Goal: Information Seeking & Learning: Learn about a topic

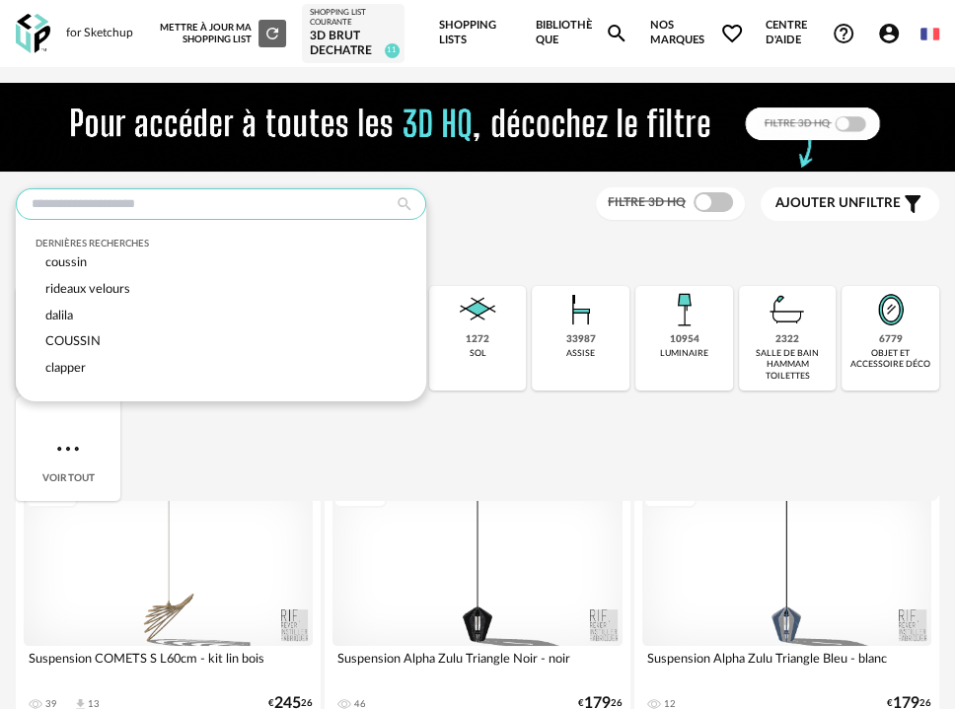
click at [248, 206] on input "text" at bounding box center [221, 204] width 410 height 32
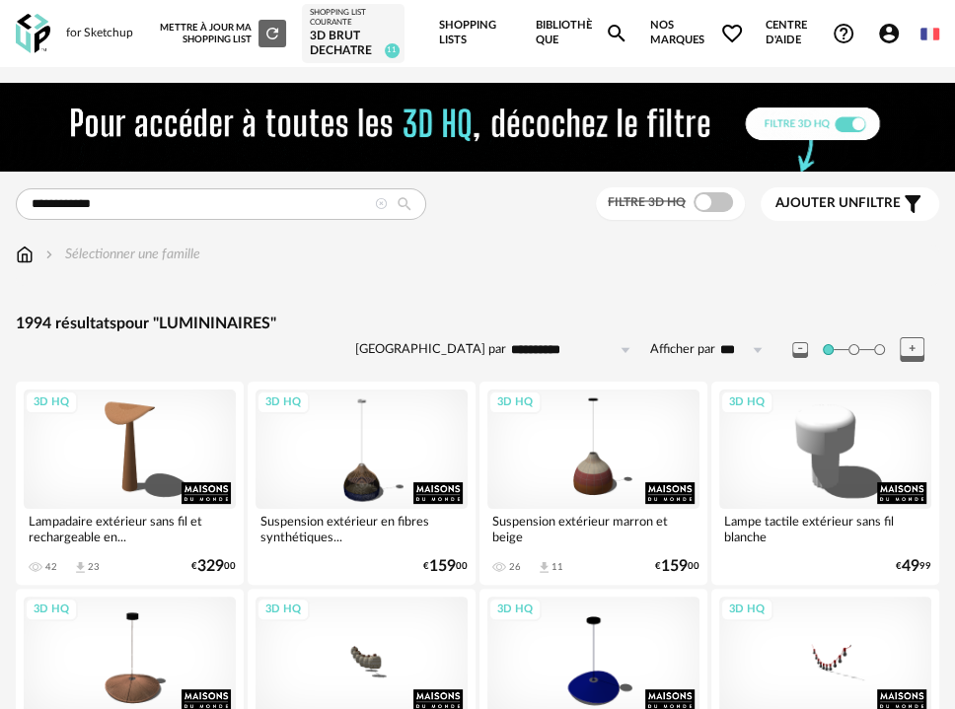
drag, startPoint x: 192, startPoint y: 190, endPoint x: 59, endPoint y: 235, distance: 140.4
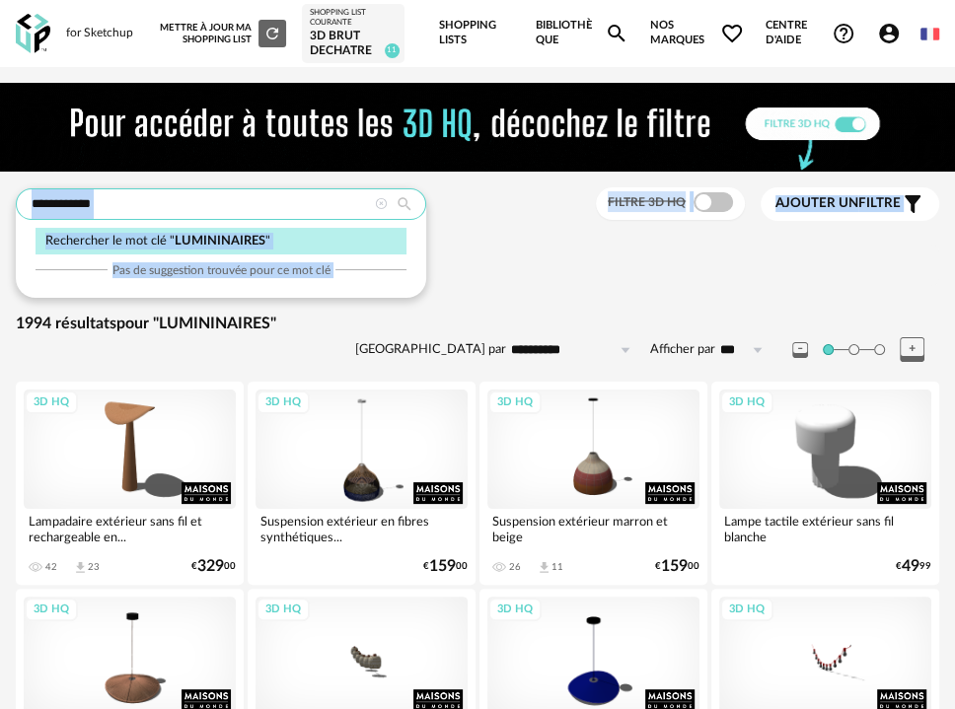
click at [174, 207] on input "**********" at bounding box center [221, 204] width 410 height 32
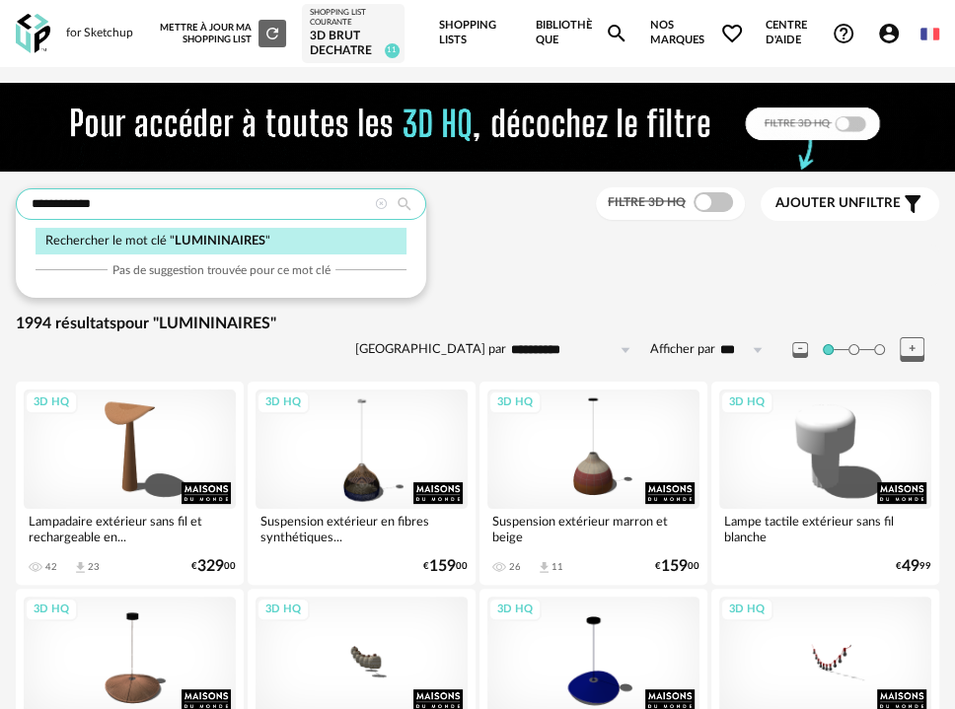
drag, startPoint x: 171, startPoint y: 204, endPoint x: -130, endPoint y: 232, distance: 302.2
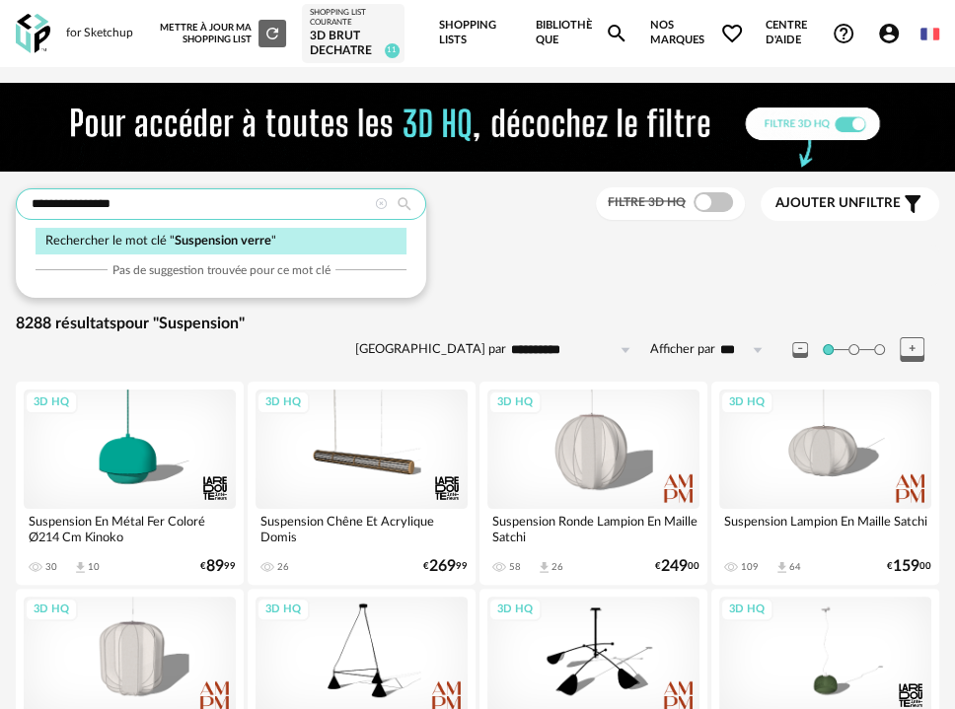
type input "**********"
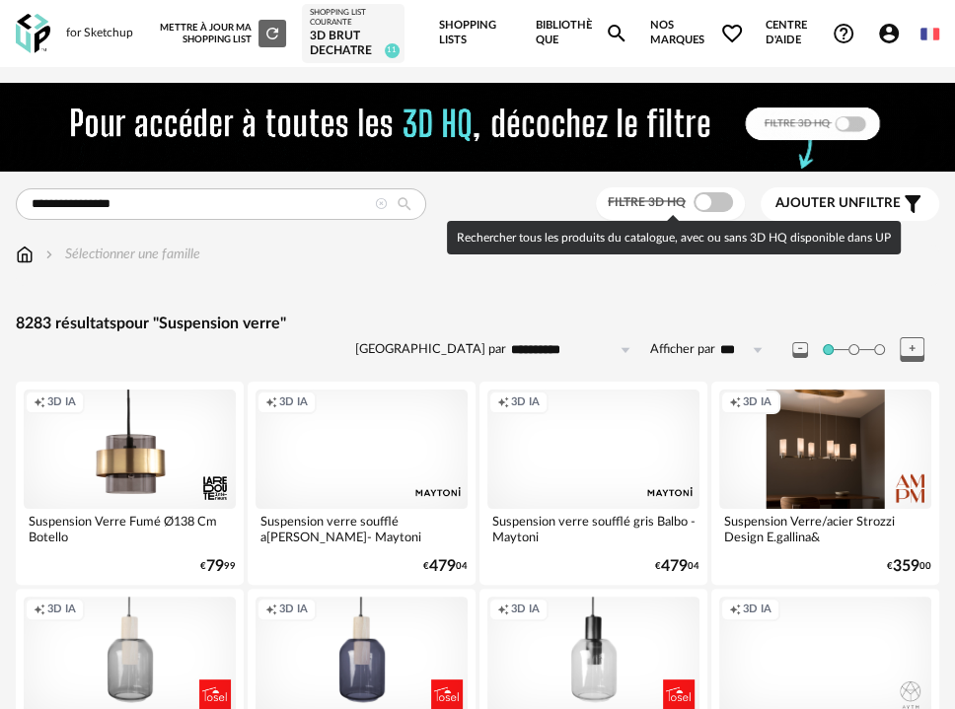
click at [729, 200] on span at bounding box center [713, 202] width 39 height 20
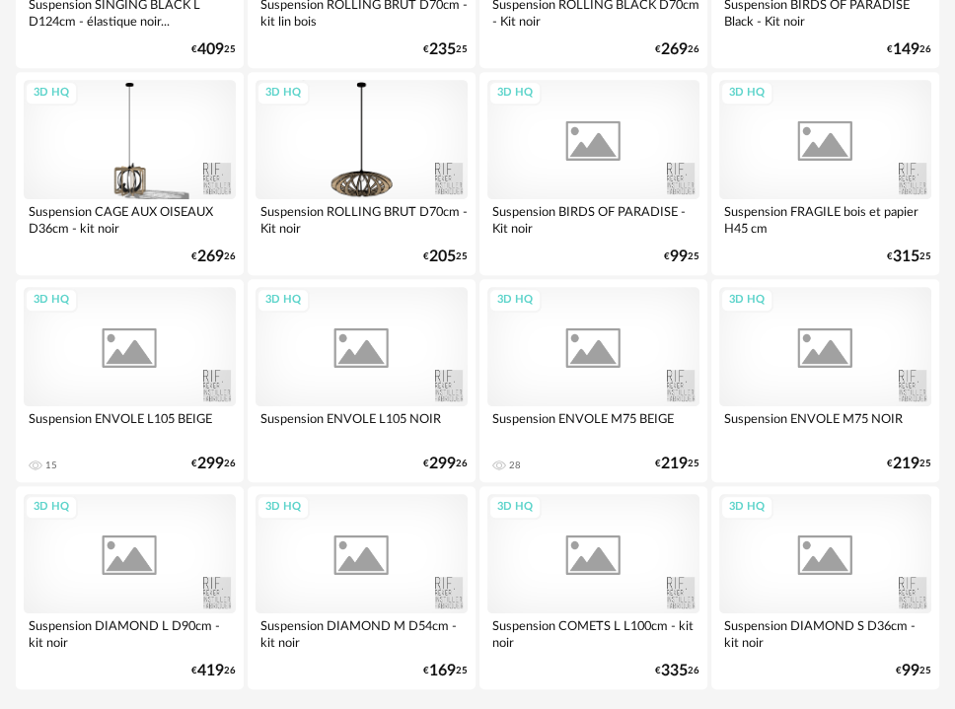
scroll to position [4973, 0]
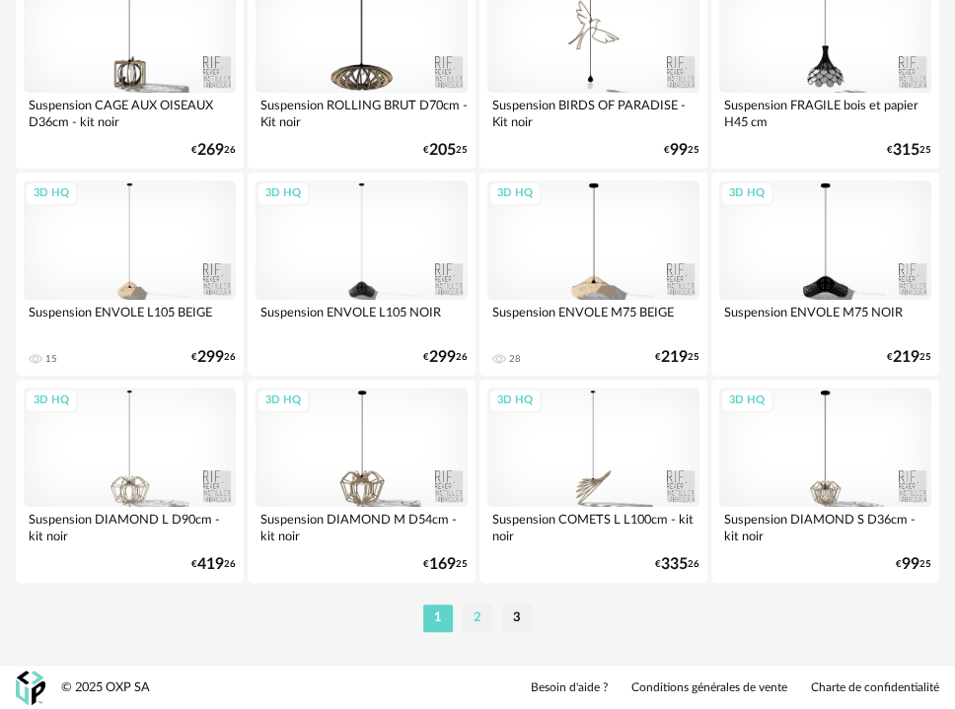
click at [476, 611] on li "2" at bounding box center [478, 619] width 30 height 28
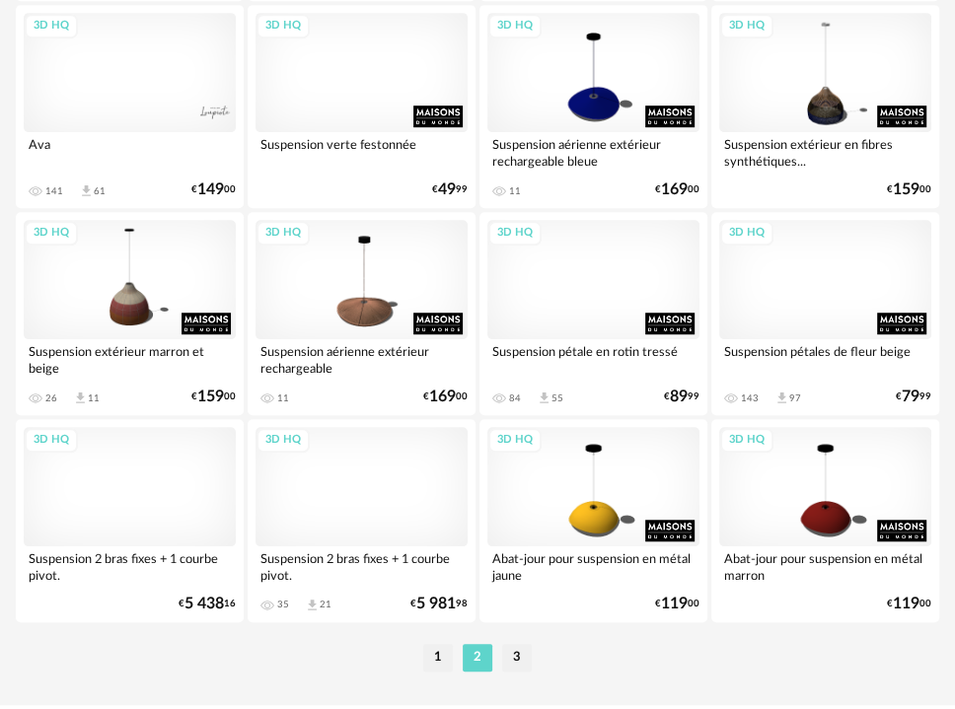
scroll to position [4973, 0]
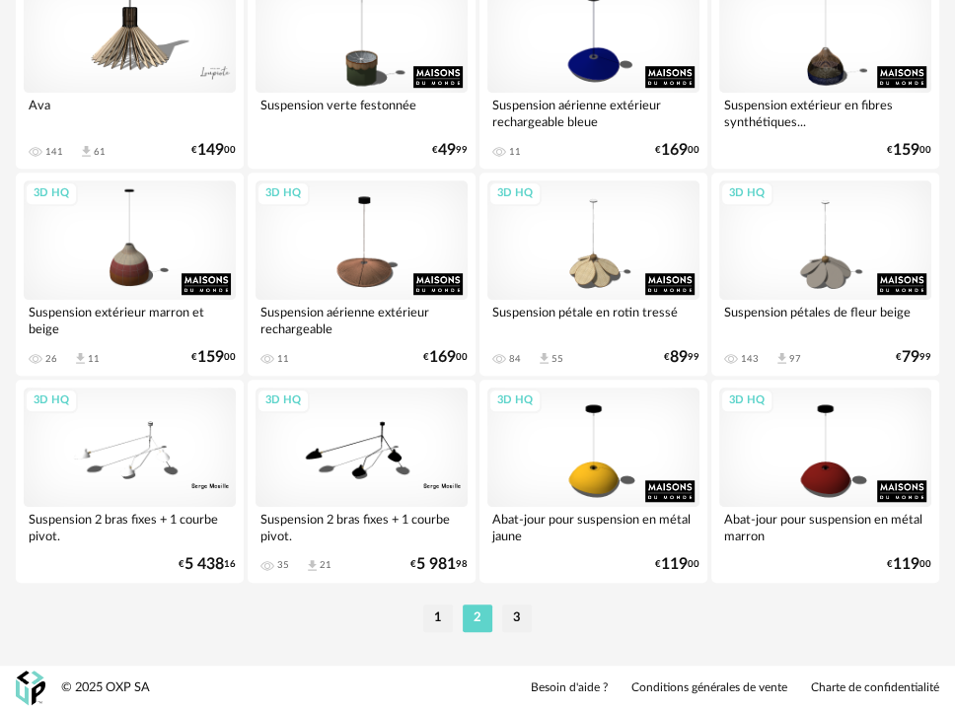
click at [513, 626] on li "3" at bounding box center [517, 619] width 30 height 28
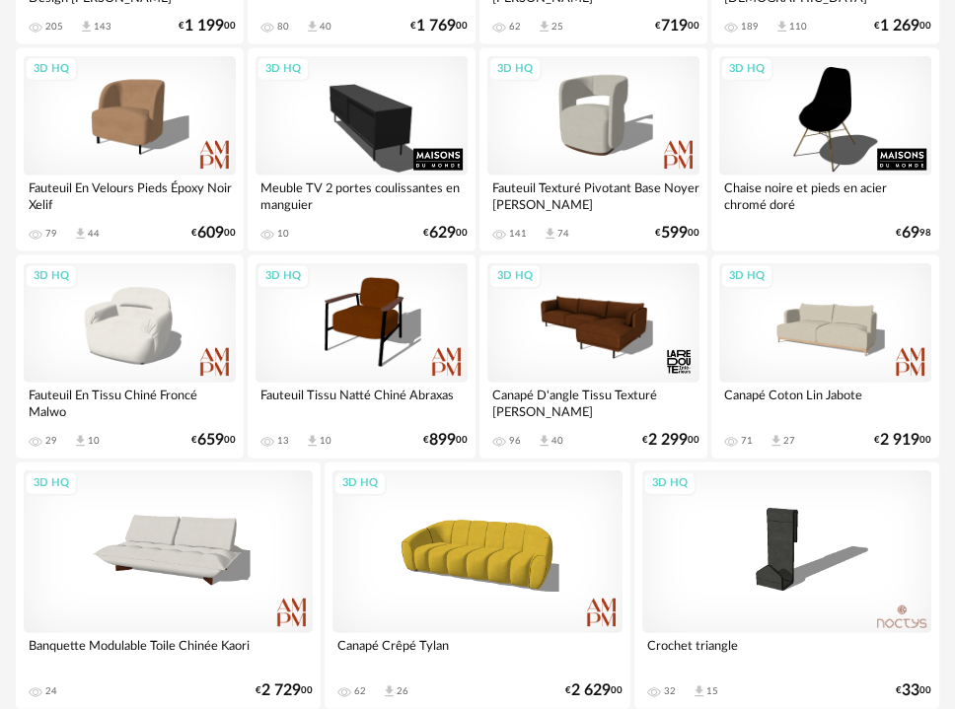
scroll to position [2531, 0]
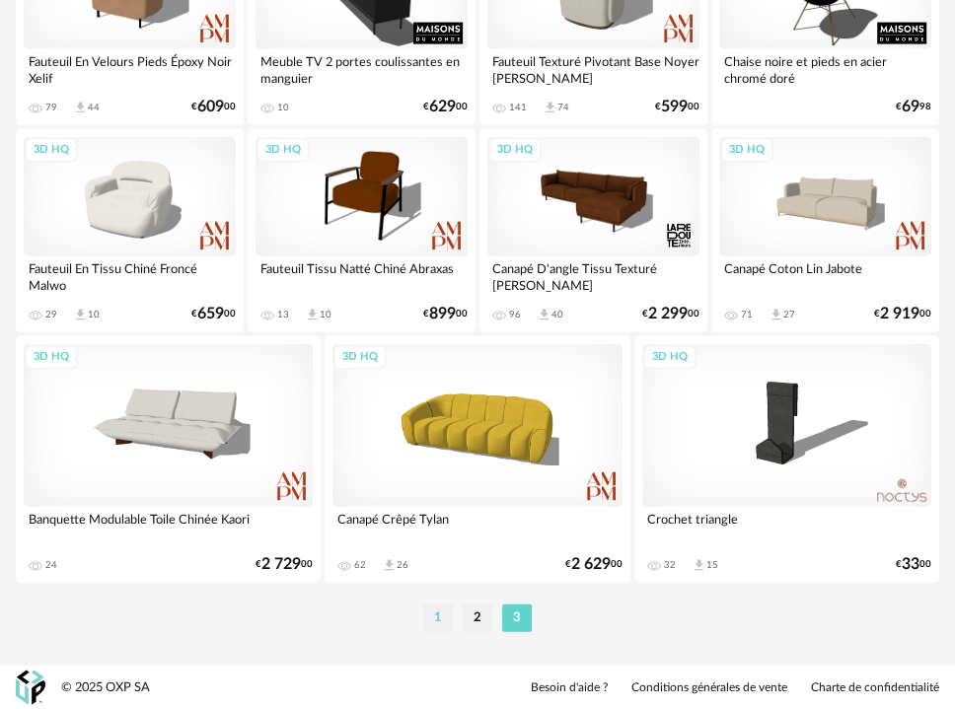
click at [433, 612] on li "1" at bounding box center [438, 619] width 30 height 28
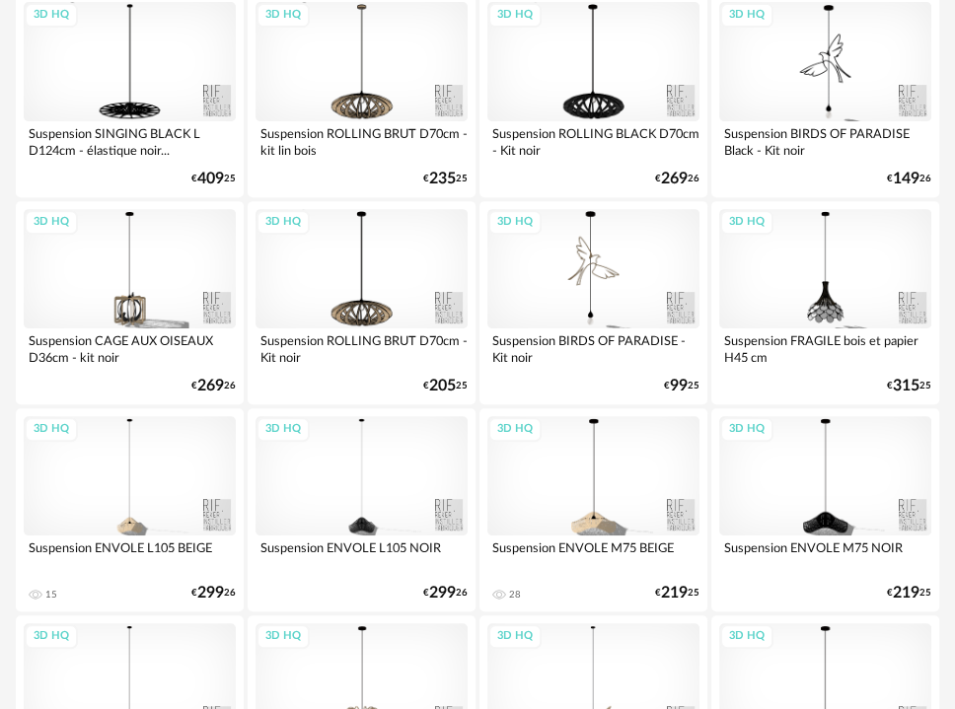
scroll to position [4973, 0]
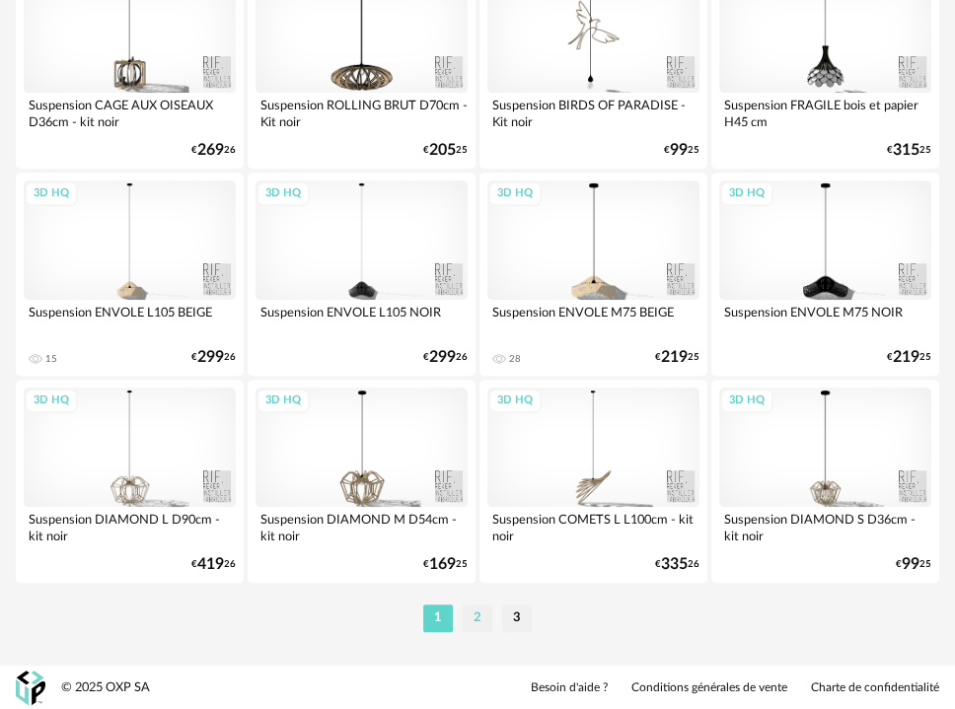
click at [470, 612] on li "2" at bounding box center [478, 619] width 30 height 28
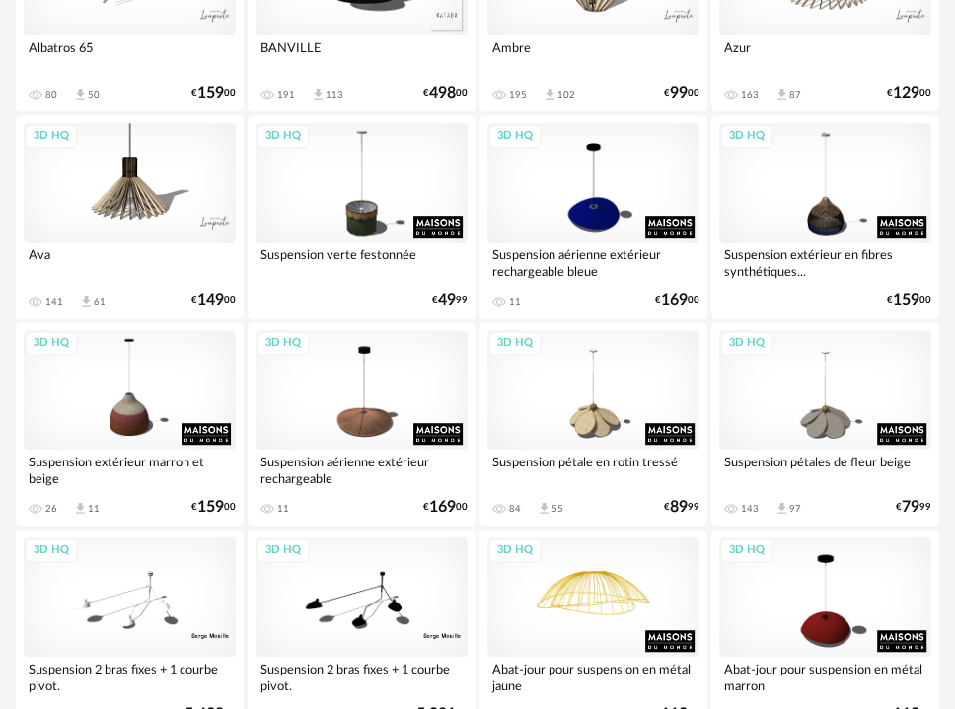
scroll to position [4973, 0]
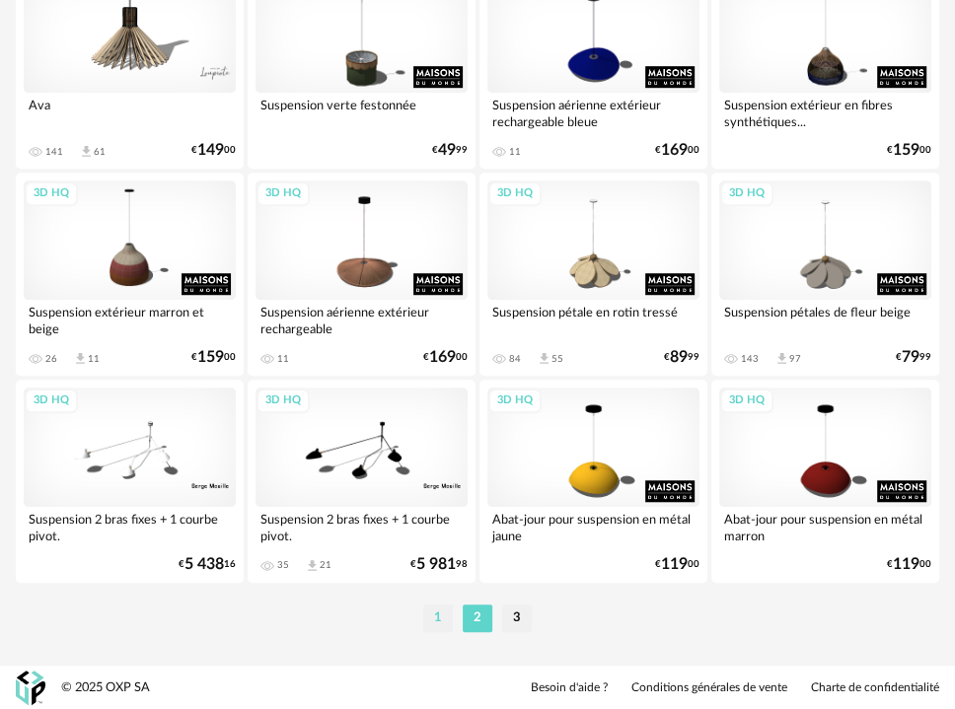
click at [427, 618] on li "1" at bounding box center [438, 619] width 30 height 28
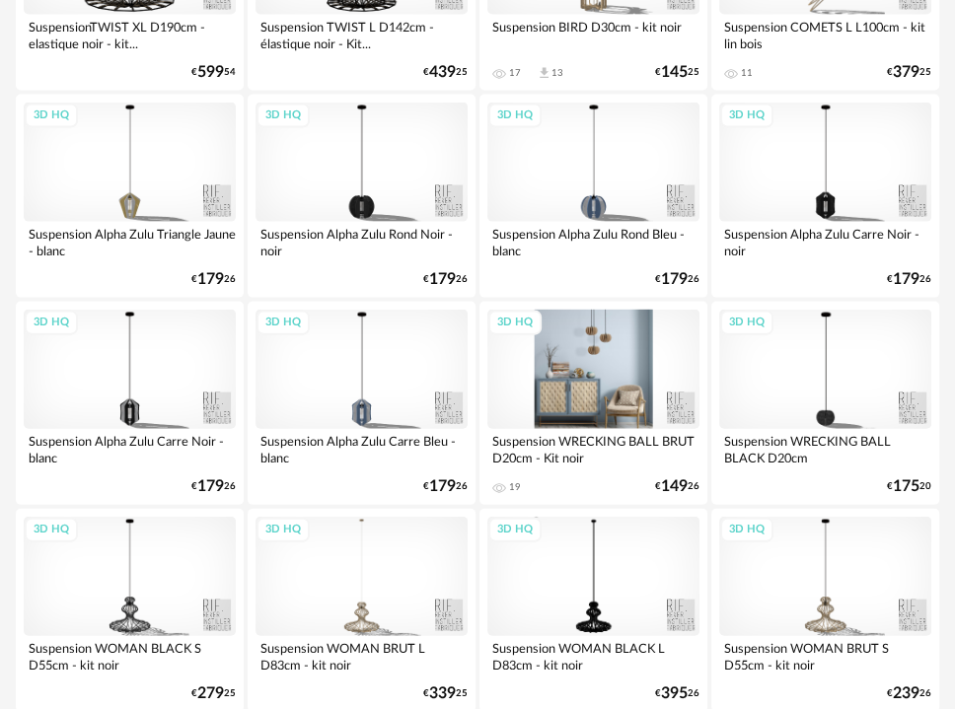
scroll to position [2411, 0]
